Goal: Task Accomplishment & Management: Manage account settings

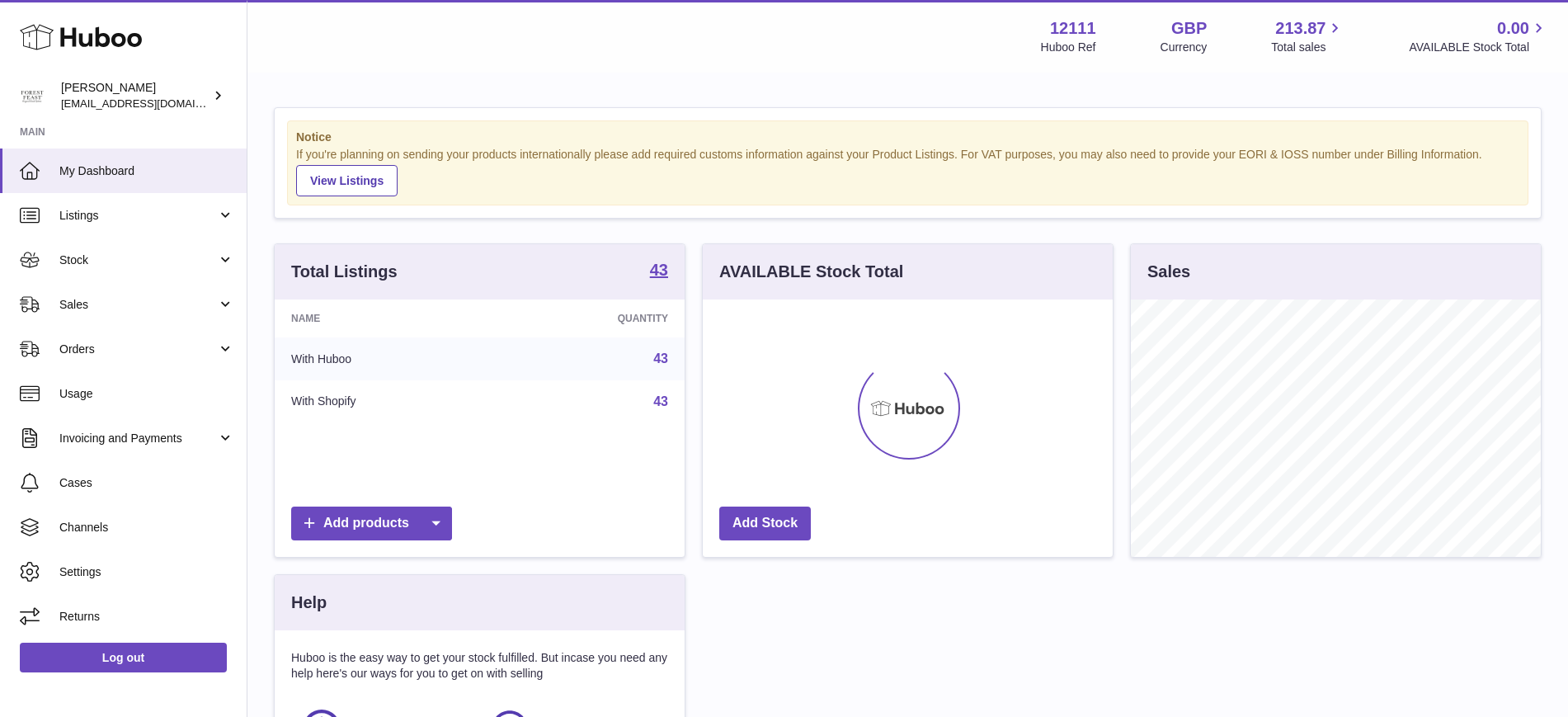
scroll to position [257, 410]
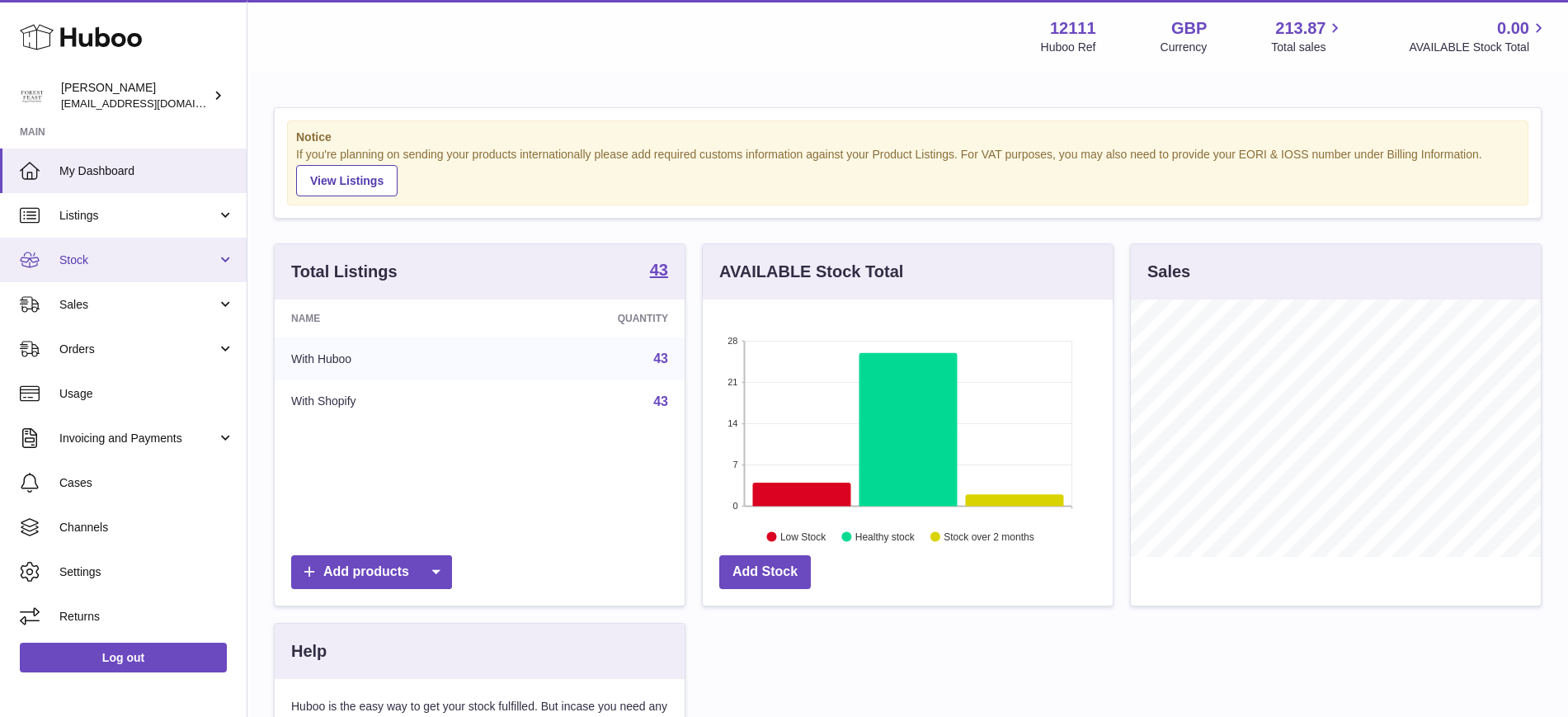
click at [175, 262] on span "Stock" at bounding box center [138, 260] width 157 height 16
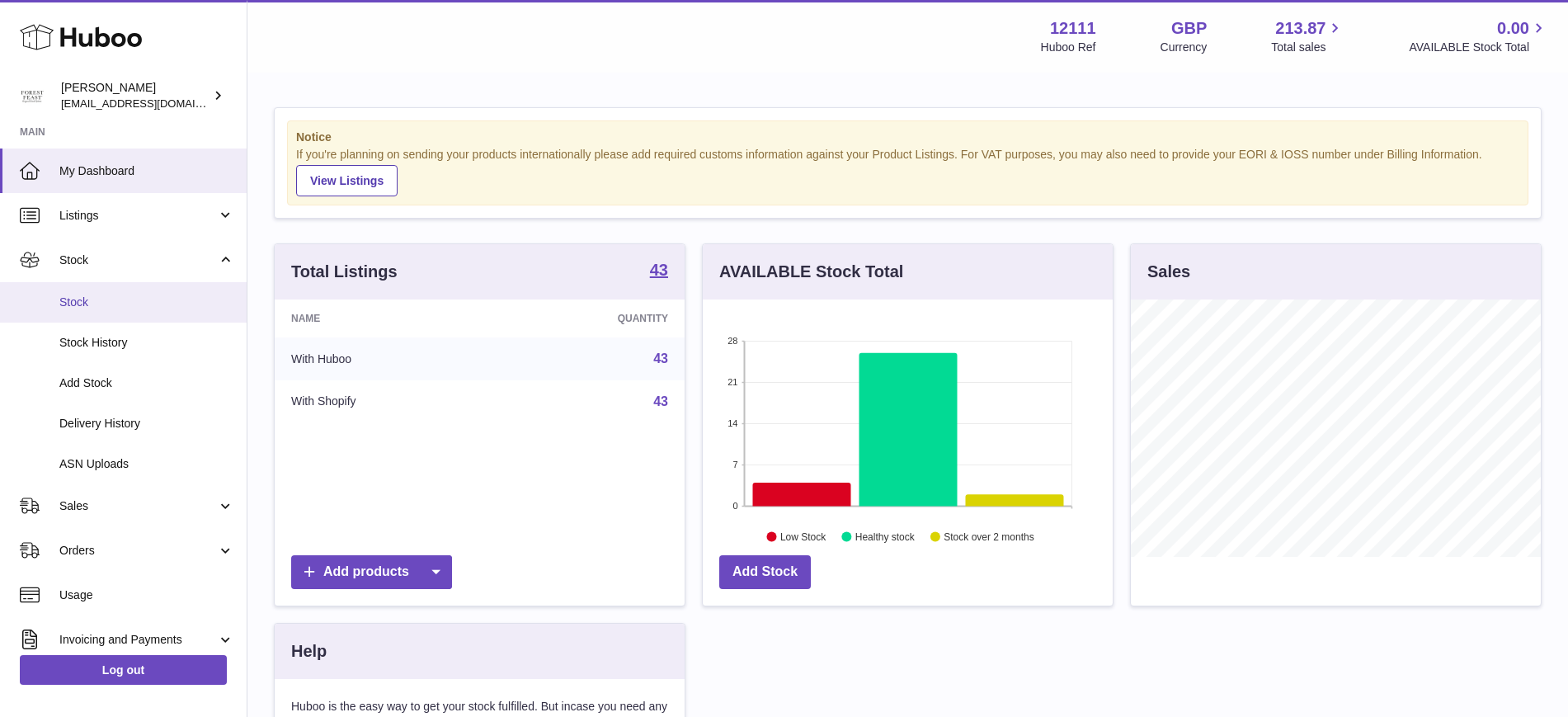
click at [182, 306] on span "Stock" at bounding box center [146, 302] width 175 height 16
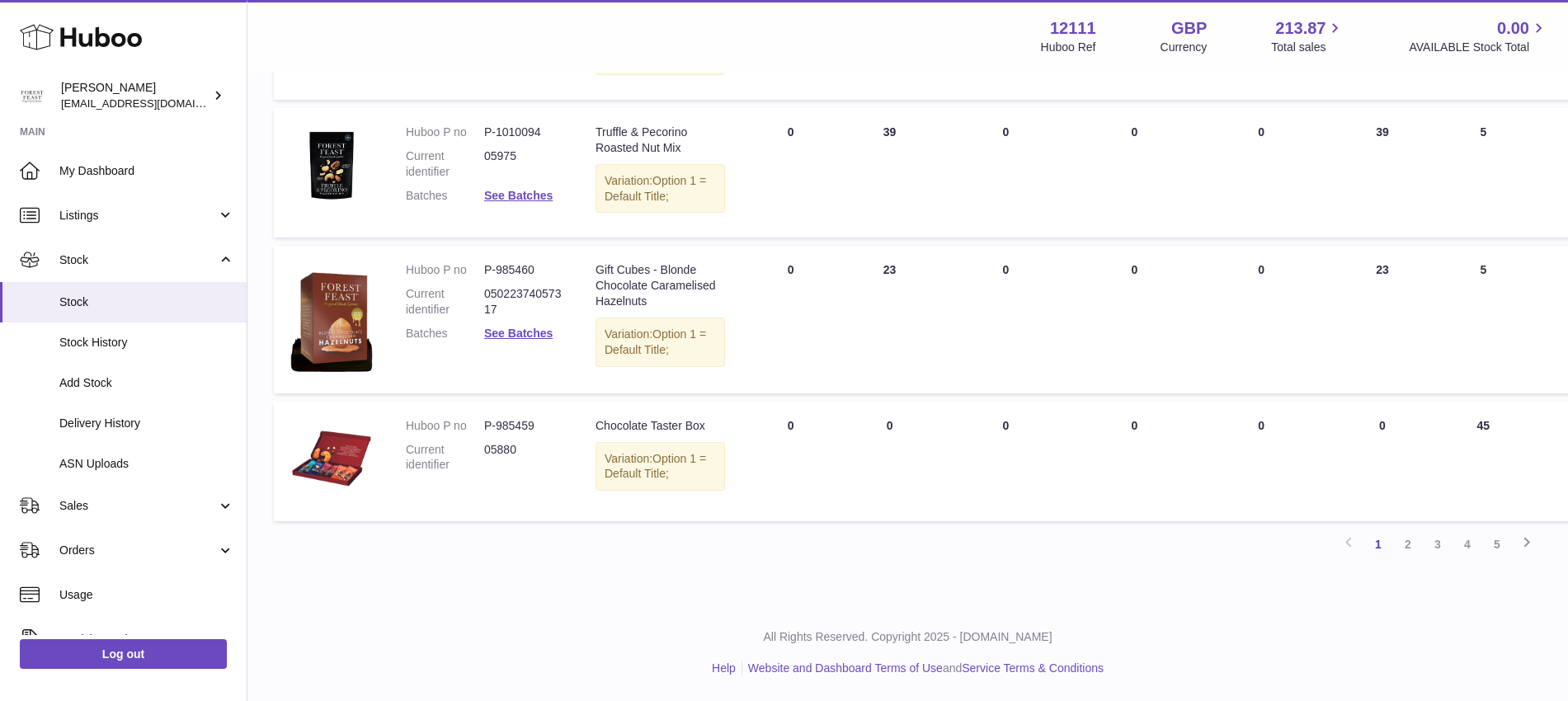
scroll to position [1696, 0]
click at [1412, 541] on link "2" at bounding box center [1408, 545] width 30 height 30
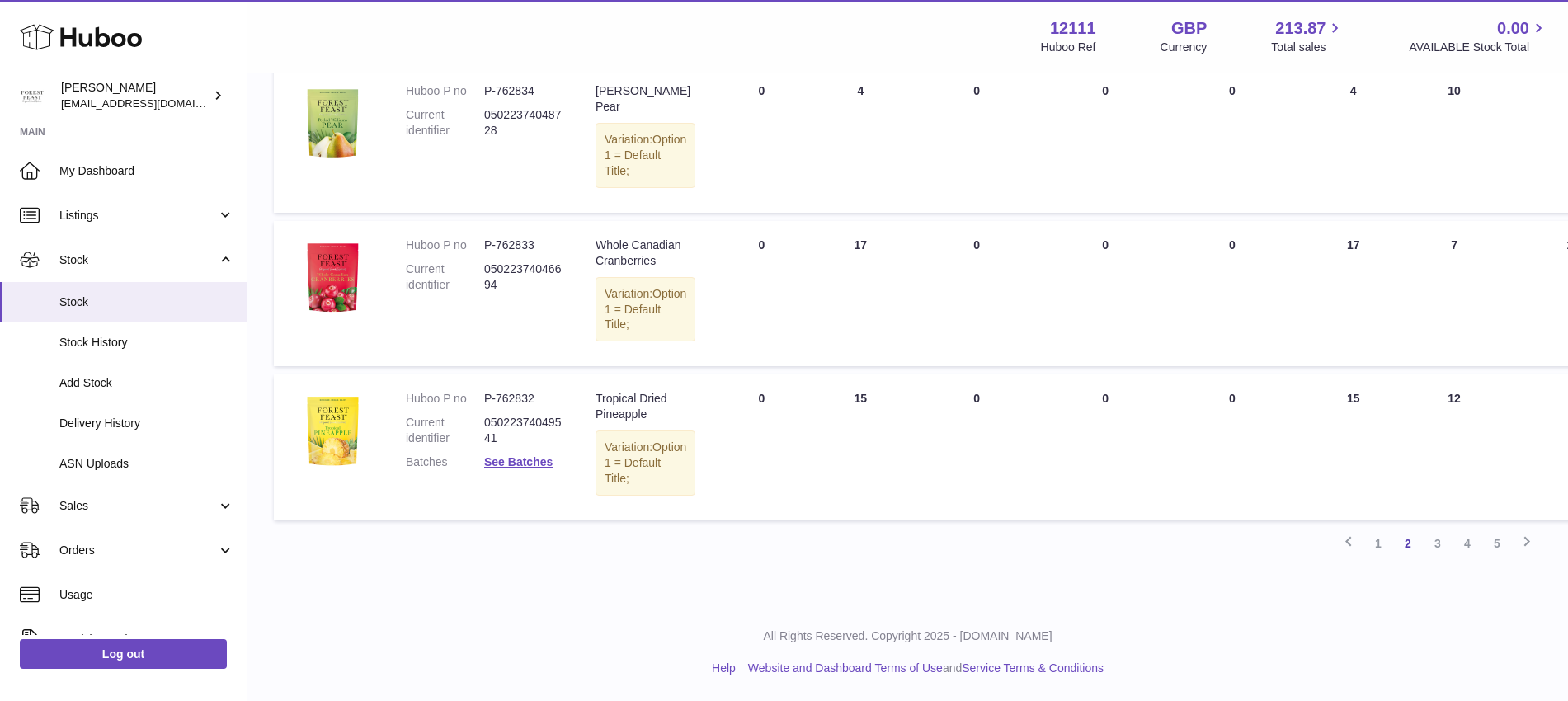
scroll to position [1665, 0]
click at [1451, 549] on link "3" at bounding box center [1437, 544] width 30 height 30
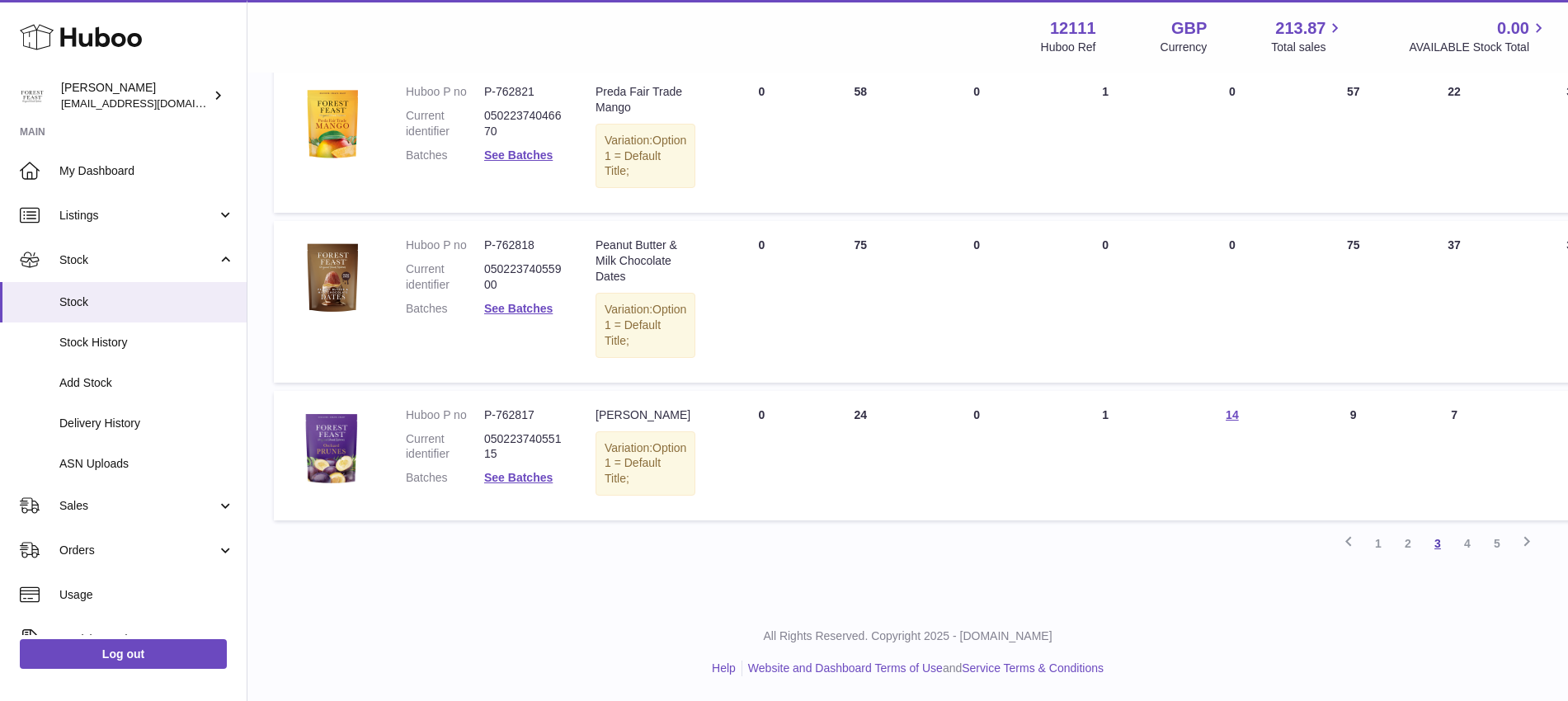
scroll to position [1649, 0]
click at [1463, 549] on link "4" at bounding box center [1467, 544] width 30 height 30
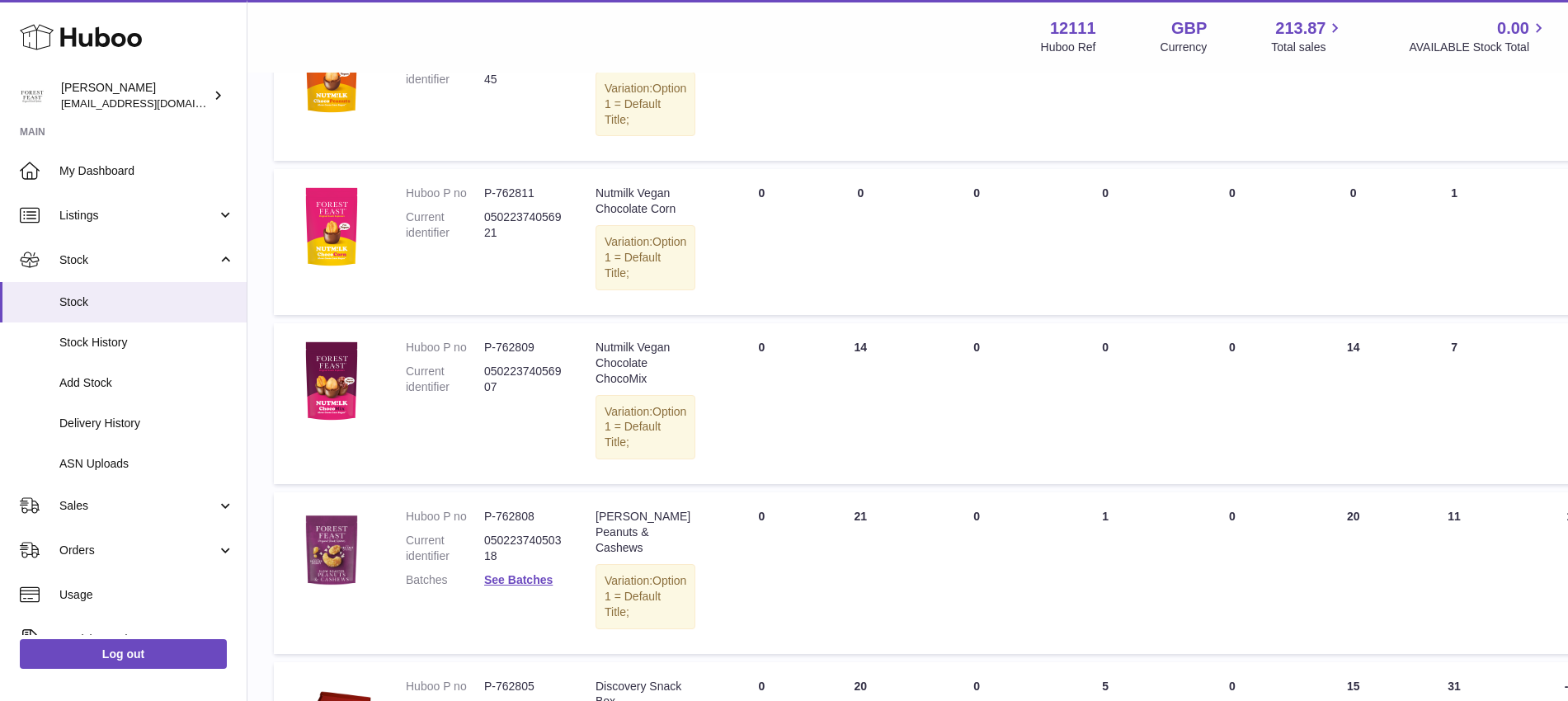
scroll to position [651, 0]
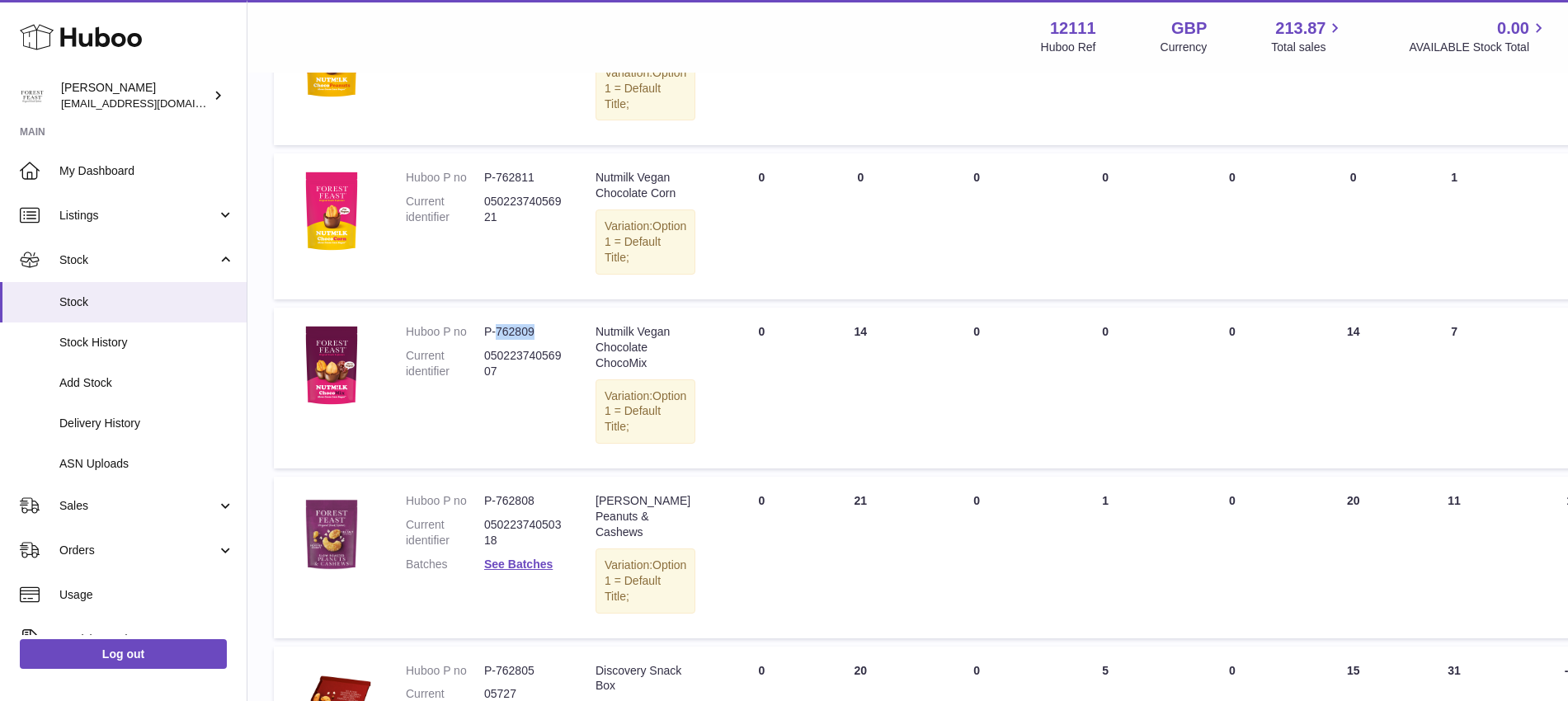
drag, startPoint x: 537, startPoint y: 425, endPoint x: 498, endPoint y: 415, distance: 40.3
click at [498, 415] on td "Huboo P no P-762809 Current identifier 05022374056907" at bounding box center [483, 388] width 189 height 161
copy dd "762809"
click at [122, 540] on link "Orders" at bounding box center [123, 550] width 247 height 45
click at [198, 588] on span "Orders" at bounding box center [146, 593] width 175 height 16
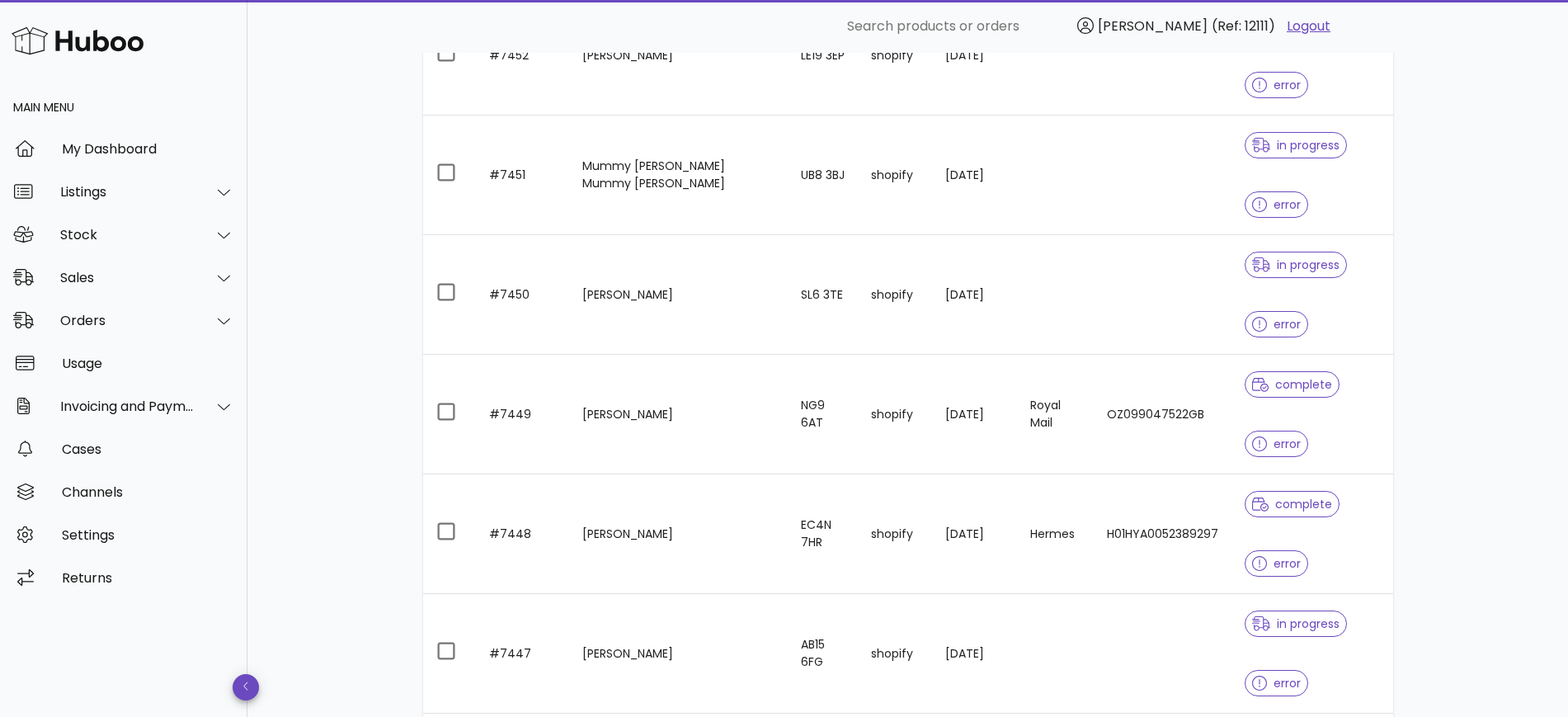
scroll to position [508, 0]
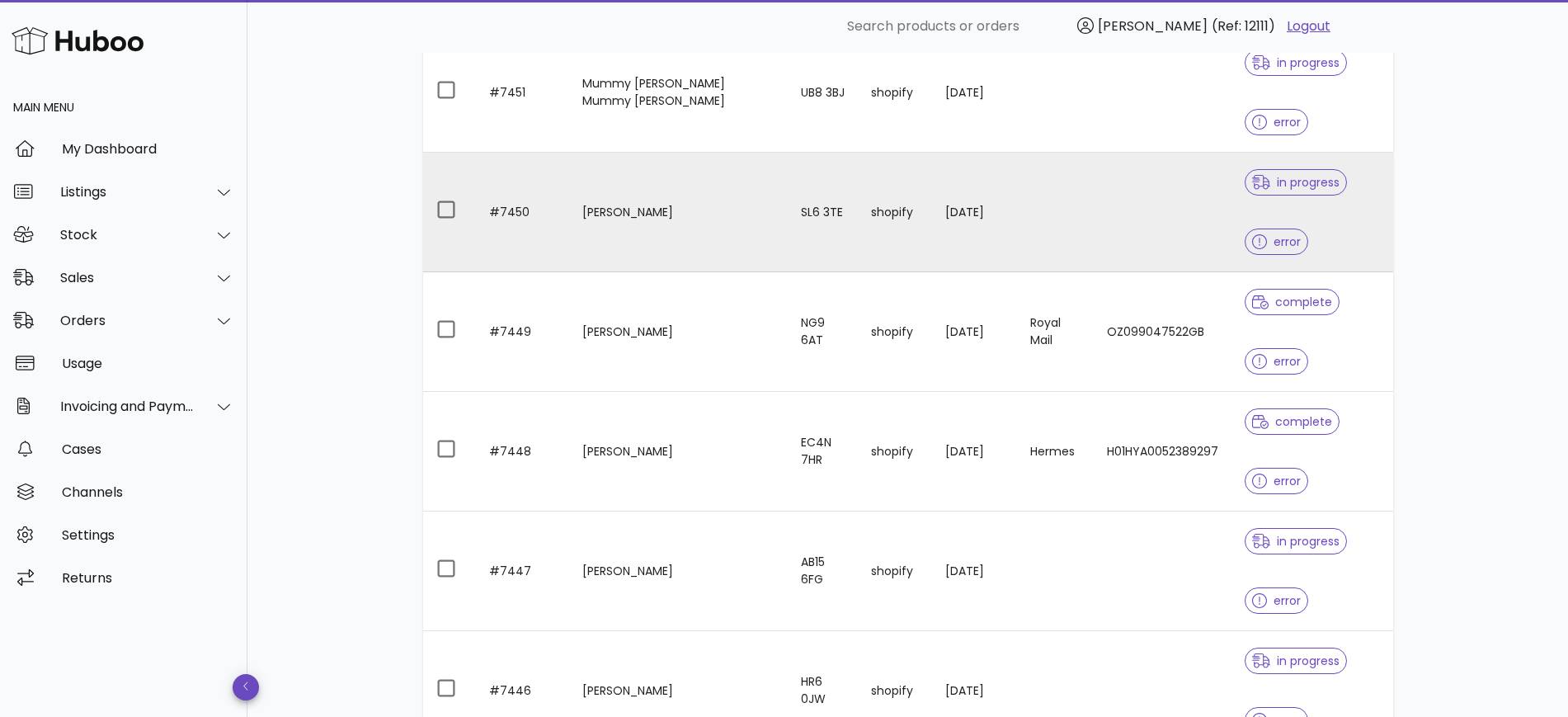
click at [1319, 177] on span "in progress" at bounding box center [1296, 182] width 88 height 12
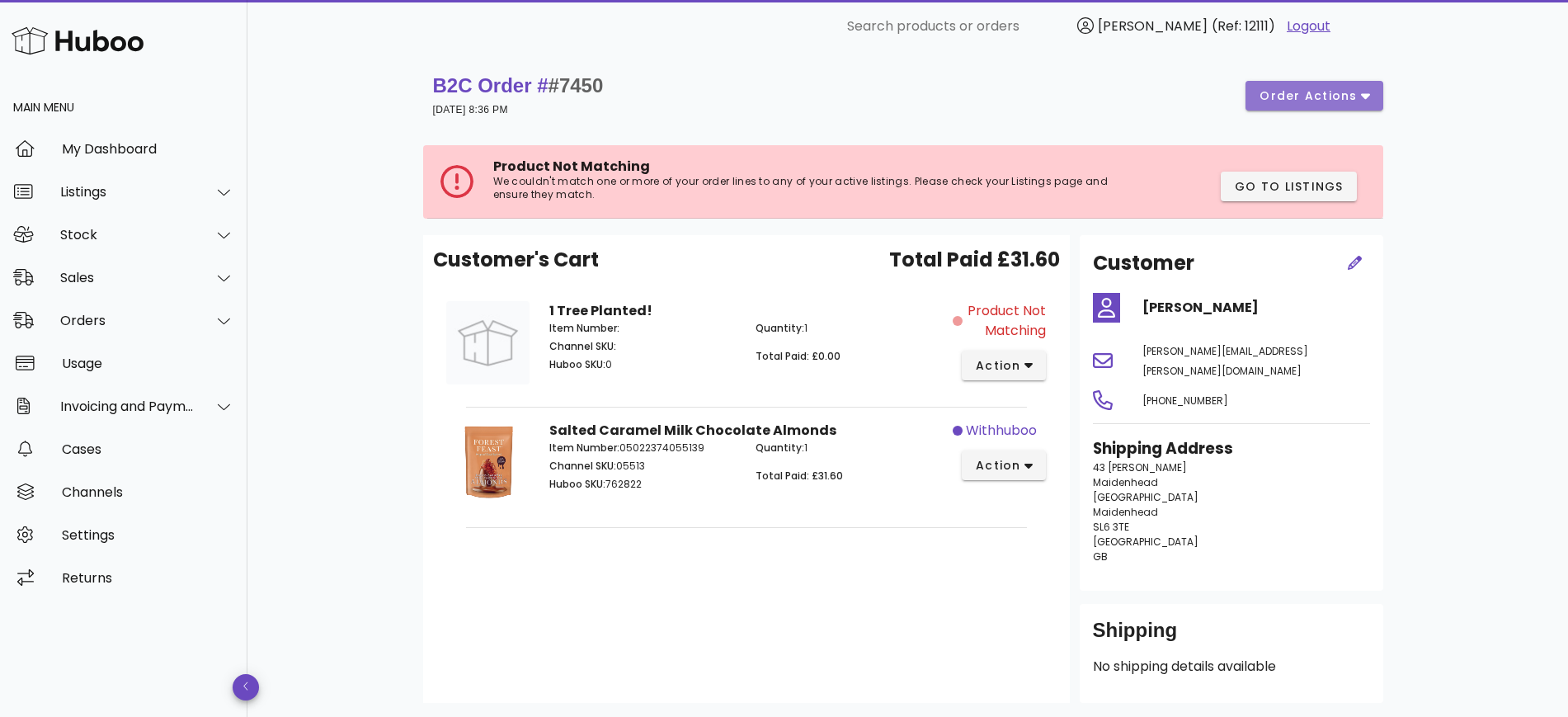
click at [1287, 92] on span "order actions" at bounding box center [1308, 96] width 99 height 17
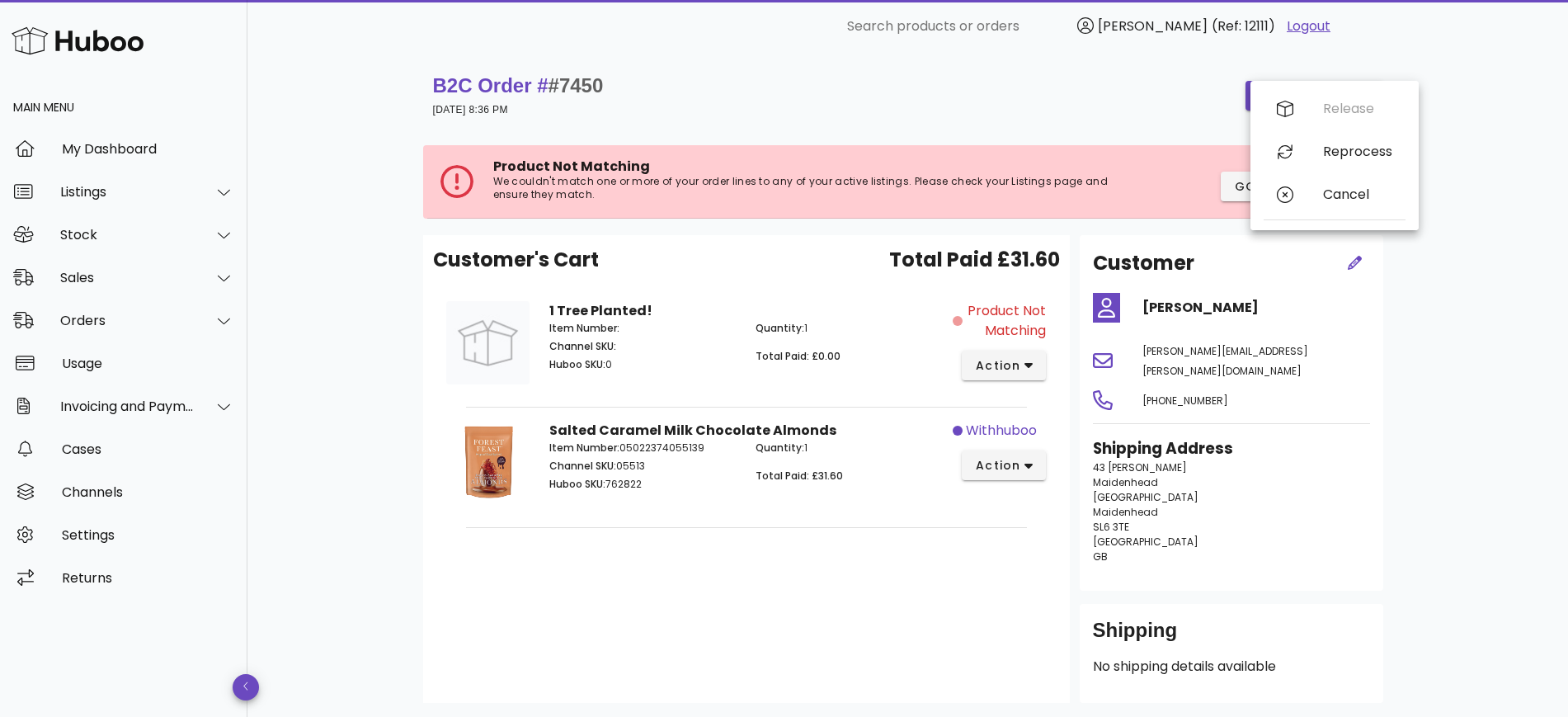
click at [1181, 100] on div "B2C Order # #7450 24 September 2025 at 8:36 PM order actions" at bounding box center [908, 96] width 950 height 46
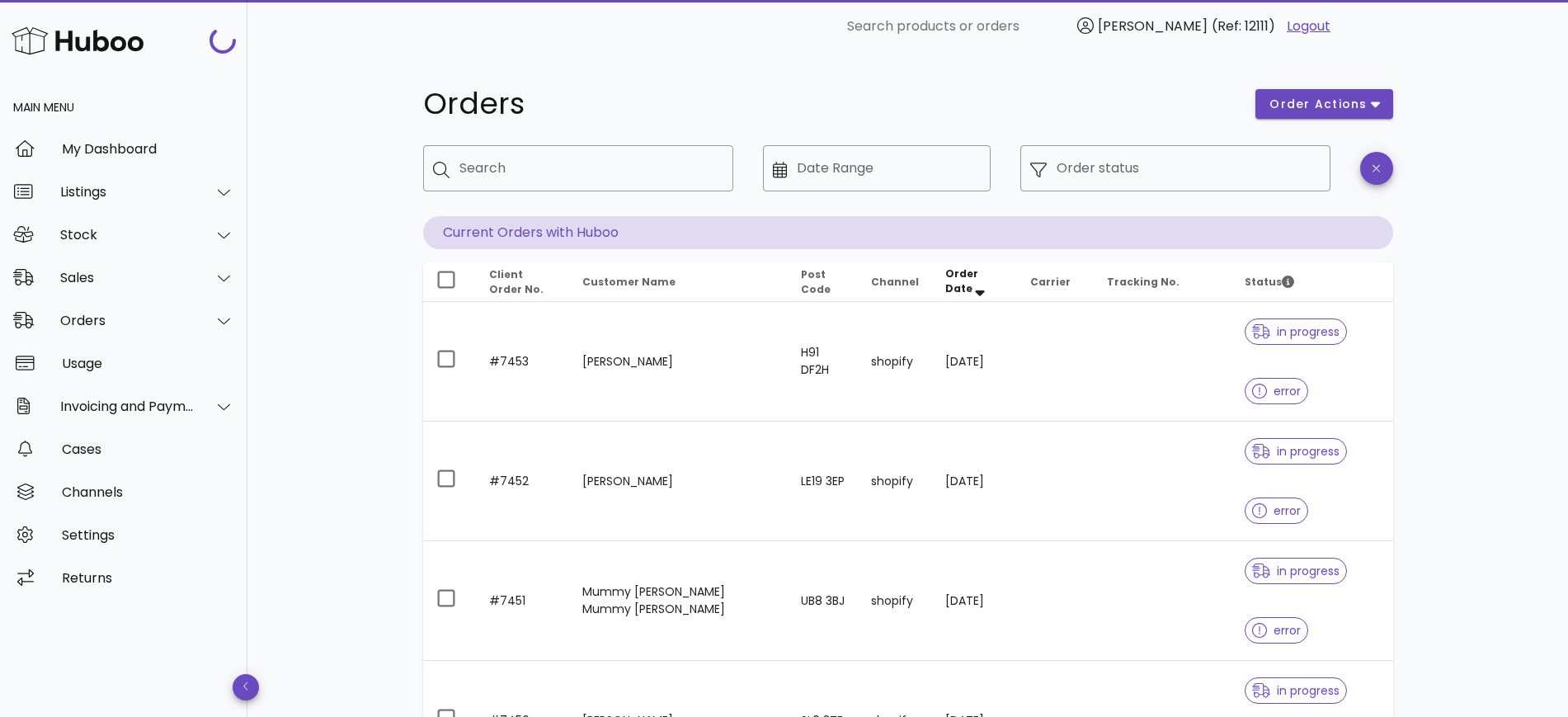
scroll to position [508, 0]
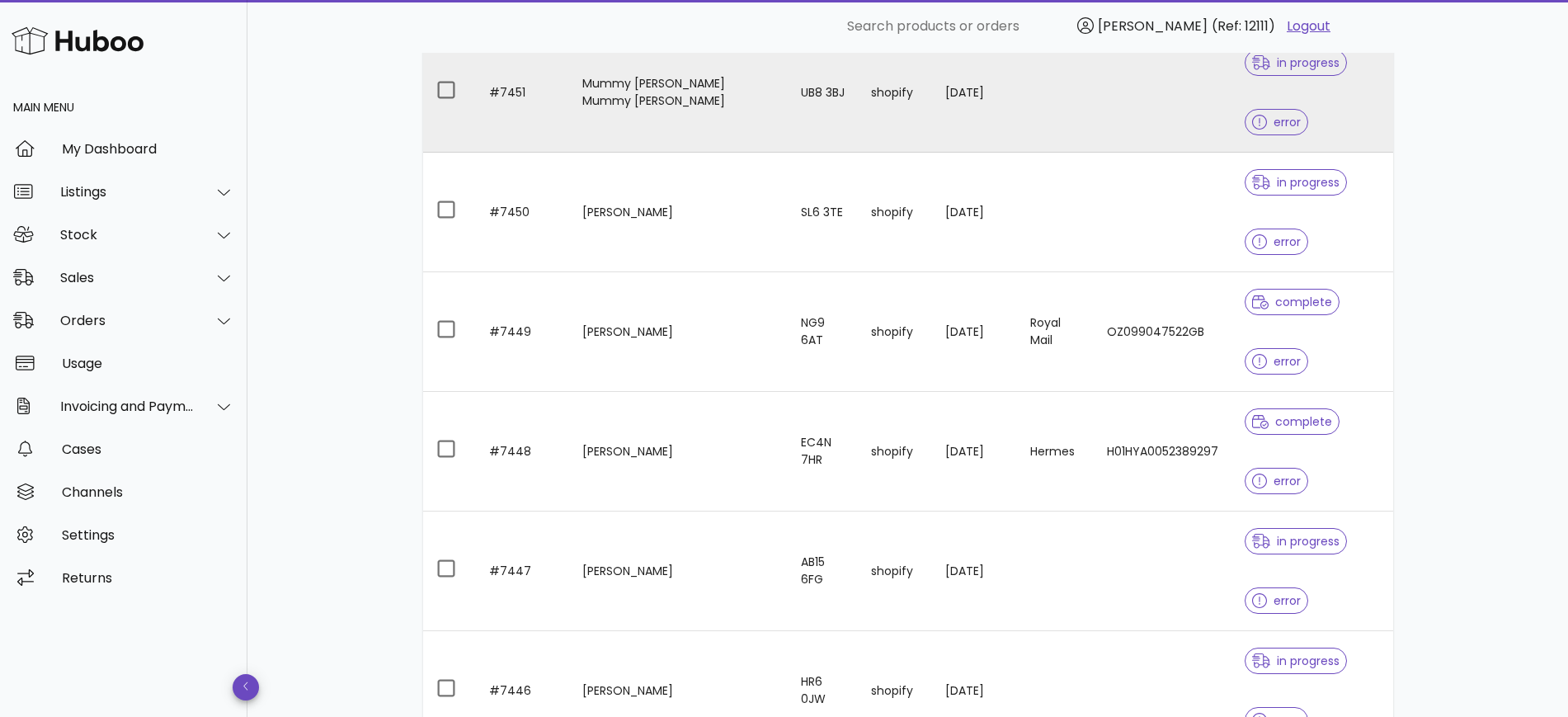
click at [1282, 69] on span "in progress" at bounding box center [1296, 63] width 88 height 12
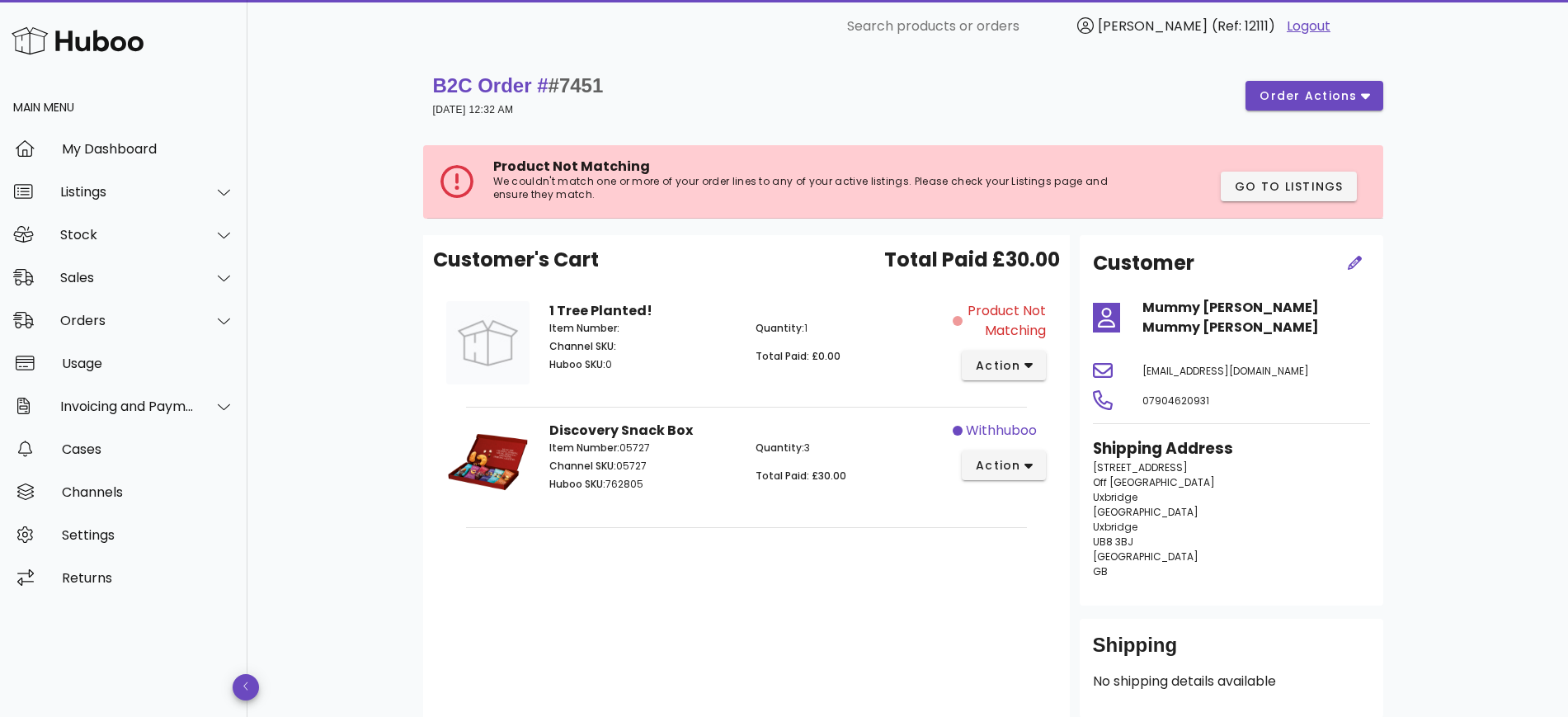
click at [1282, 69] on div "B2C Order # #7451 25 September 2025 at 12:32 AM order actions" at bounding box center [908, 96] width 970 height 66
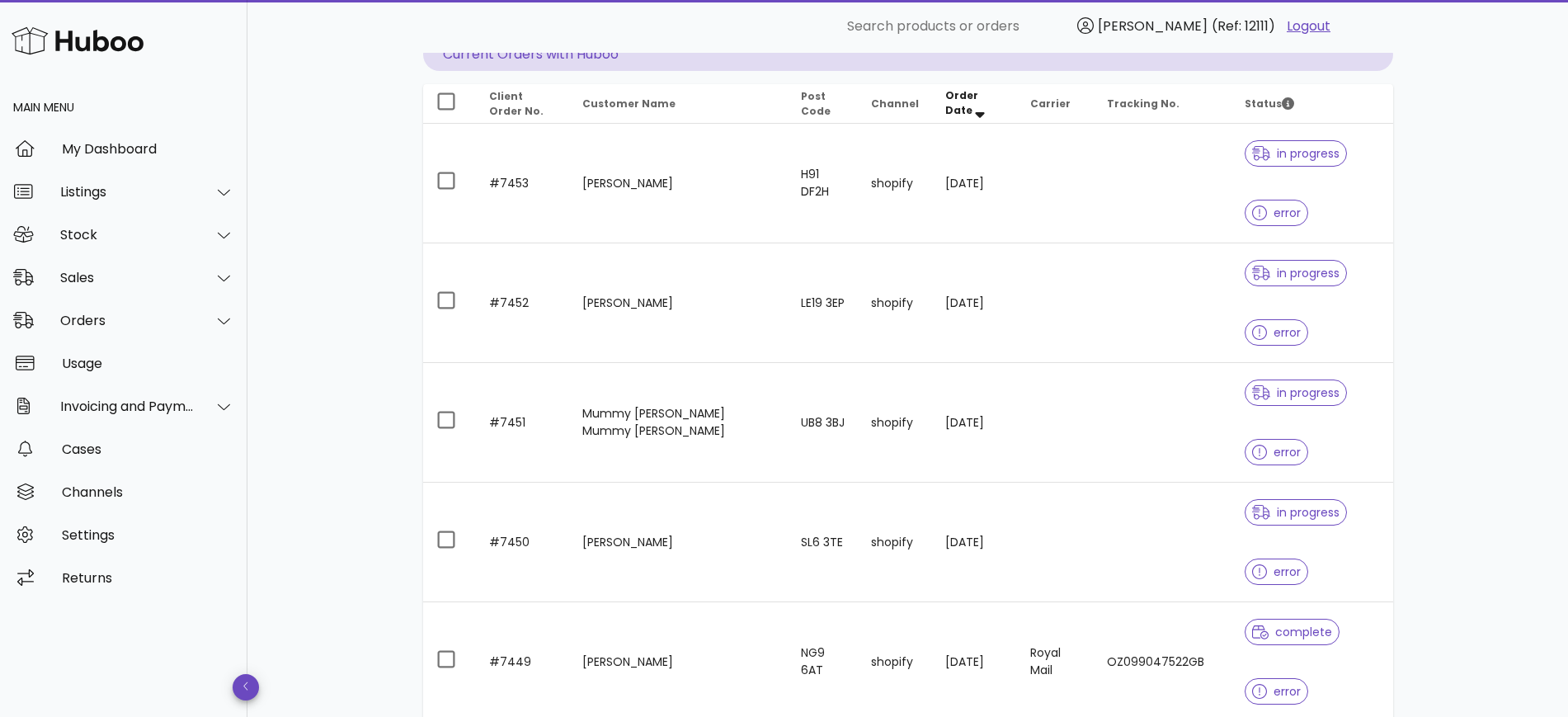
scroll to position [137, 0]
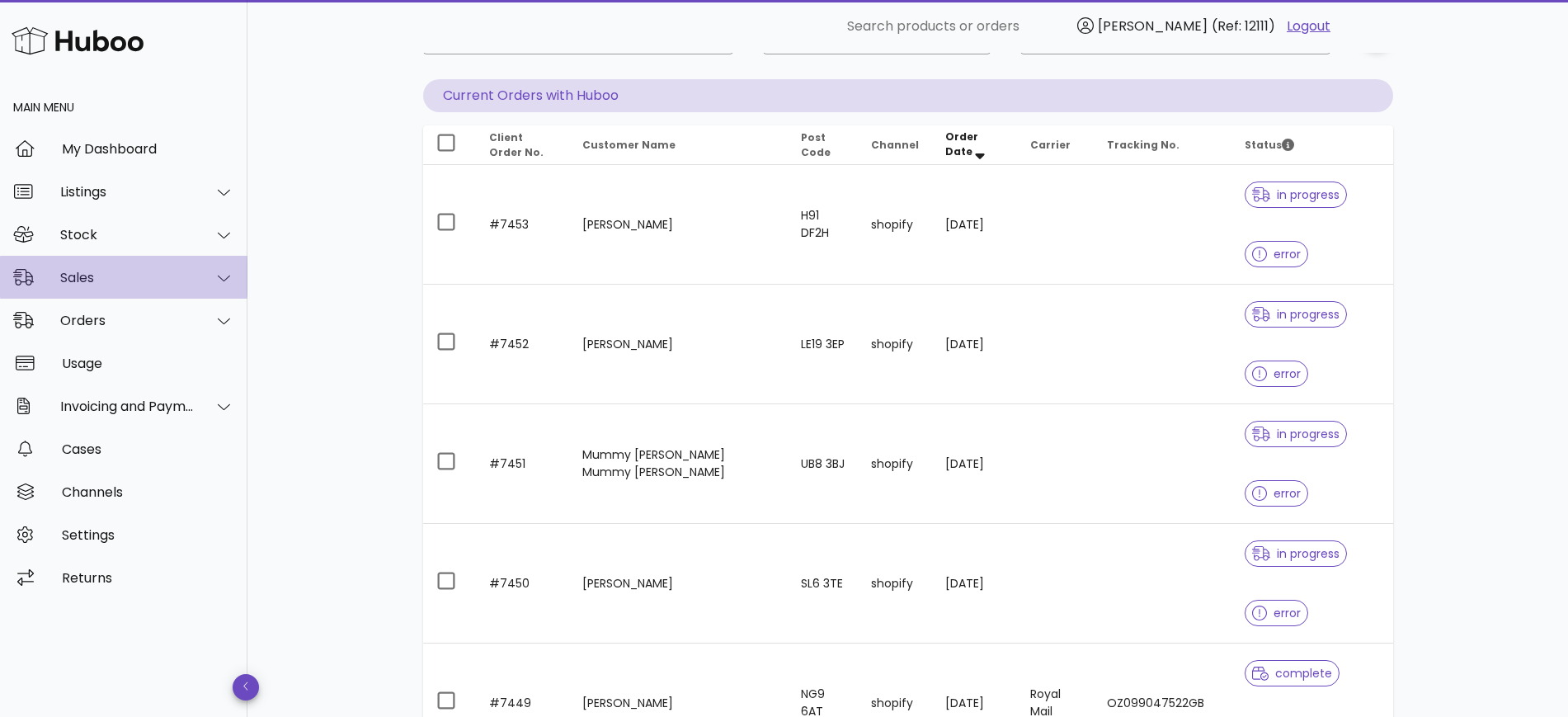
click at [220, 279] on icon at bounding box center [223, 278] width 12 height 15
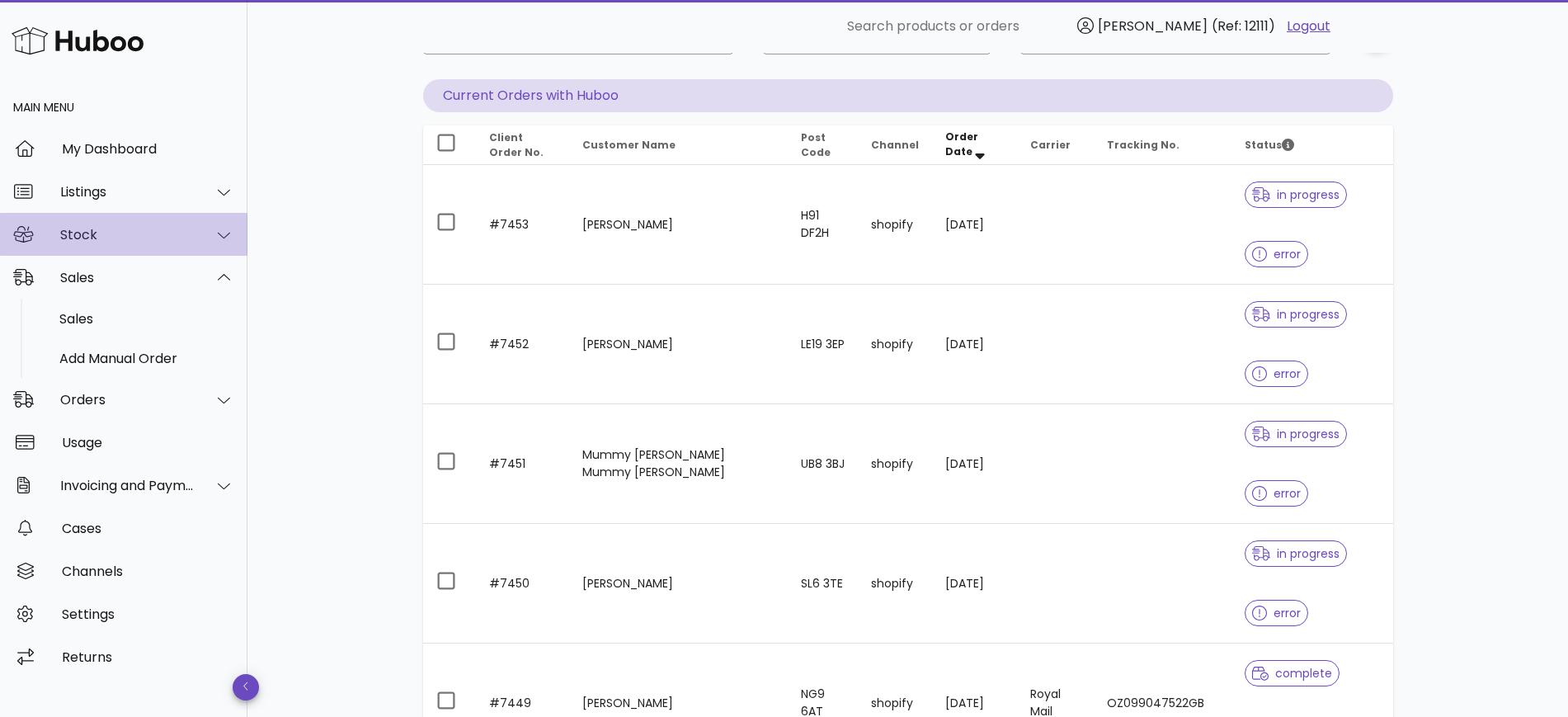
click at [223, 247] on div at bounding box center [214, 235] width 40 height 41
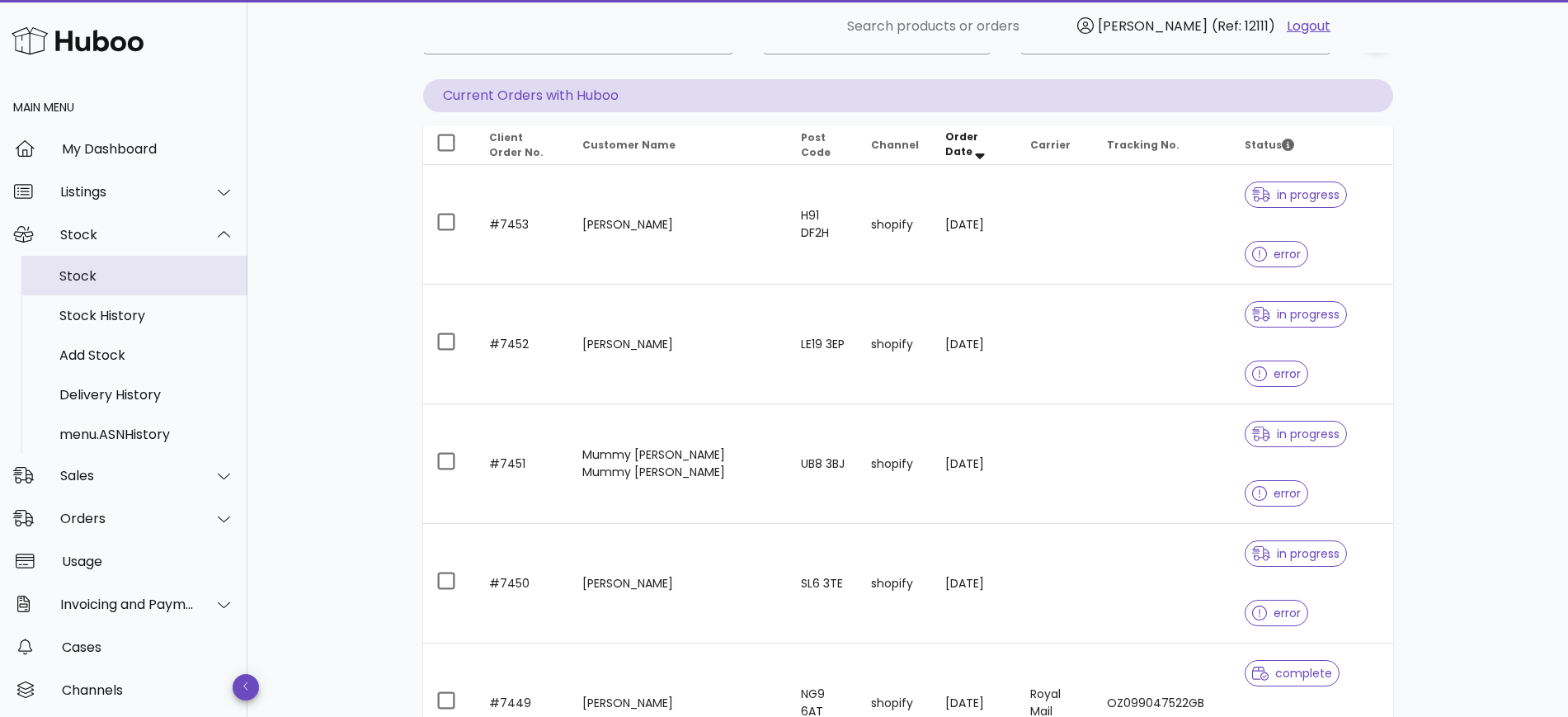
click at [146, 283] on div "Stock" at bounding box center [146, 276] width 175 height 16
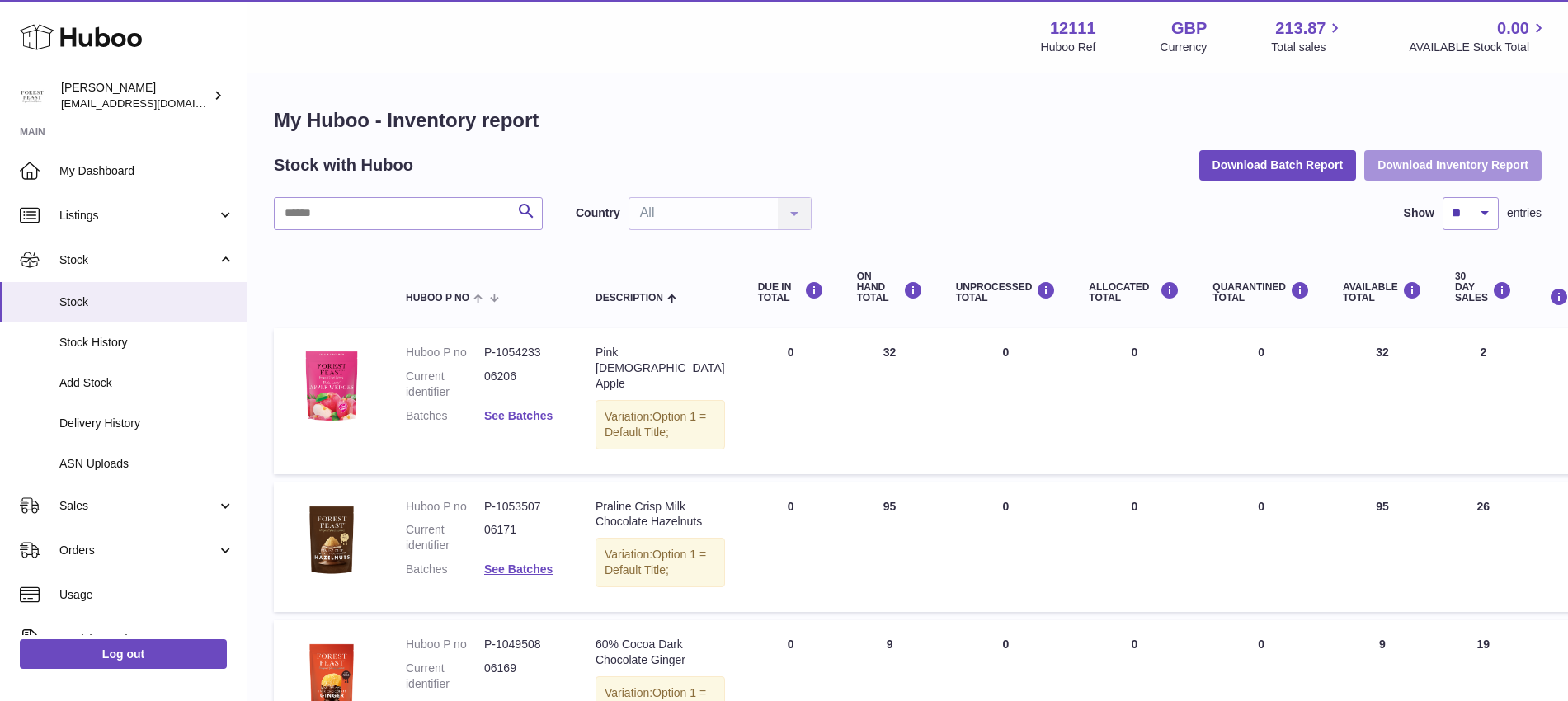
click at [1402, 164] on button "Download Inventory Report" at bounding box center [1453, 165] width 177 height 30
